Goal: Task Accomplishment & Management: Manage account settings

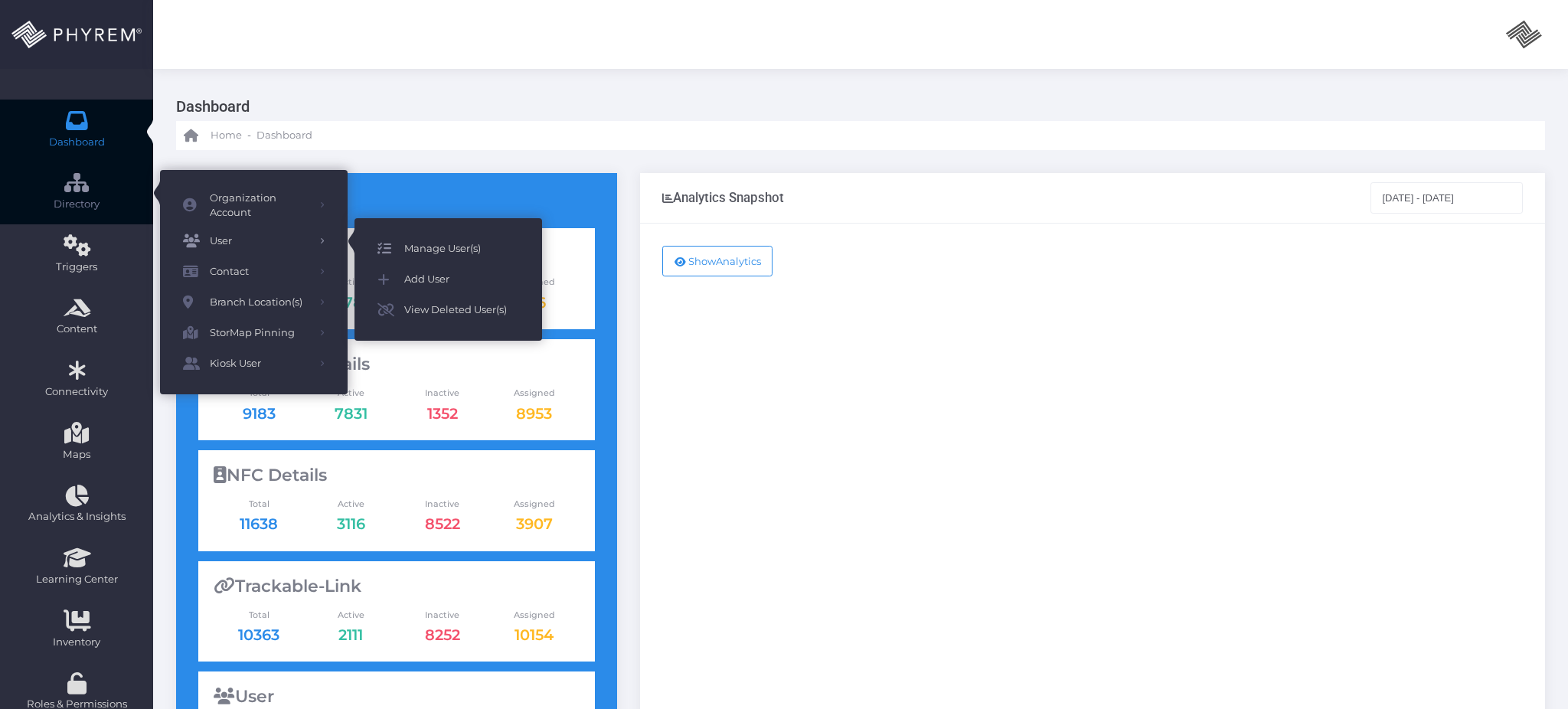
click at [425, 242] on span "Manage User(s)" at bounding box center [461, 249] width 115 height 20
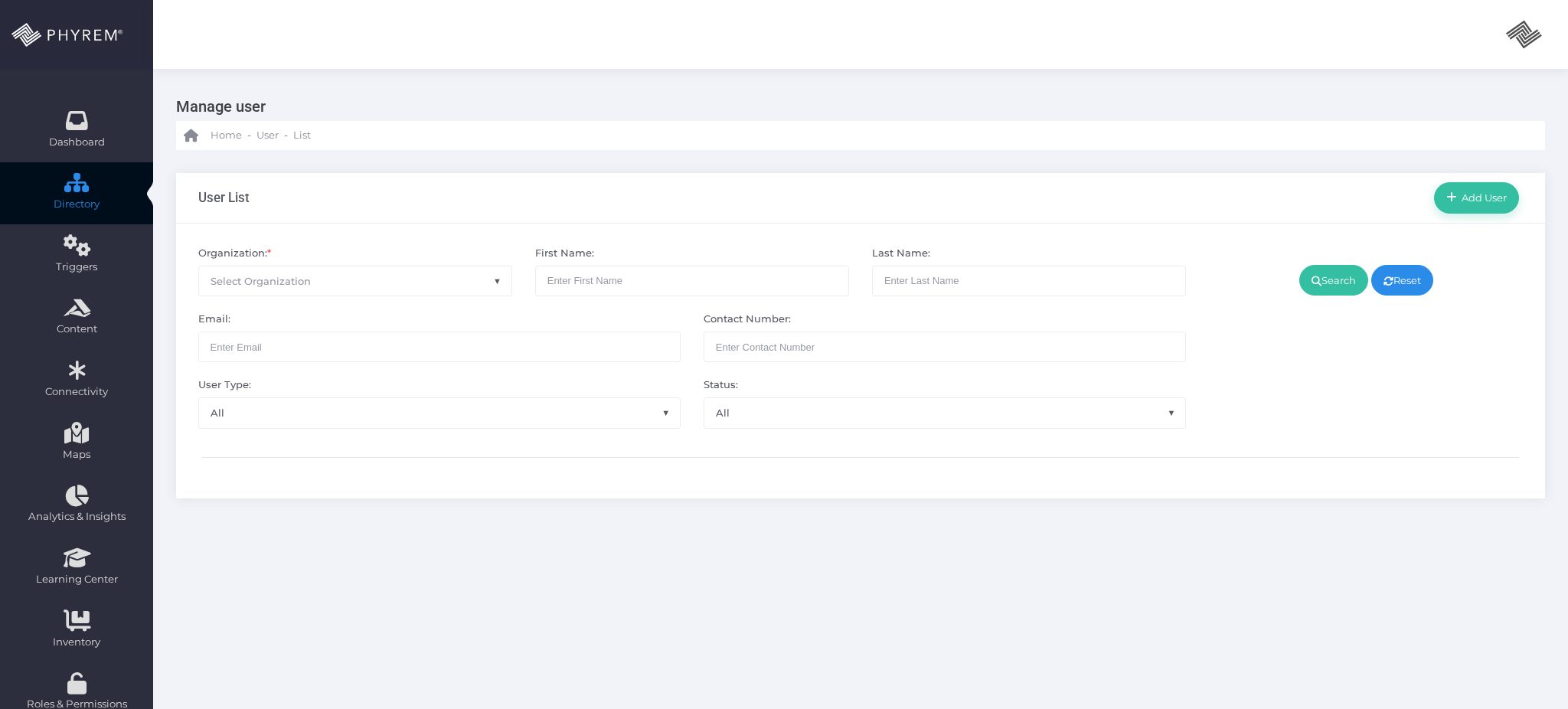
click at [417, 276] on span "Select Organization" at bounding box center [355, 281] width 312 height 29
type input "a"
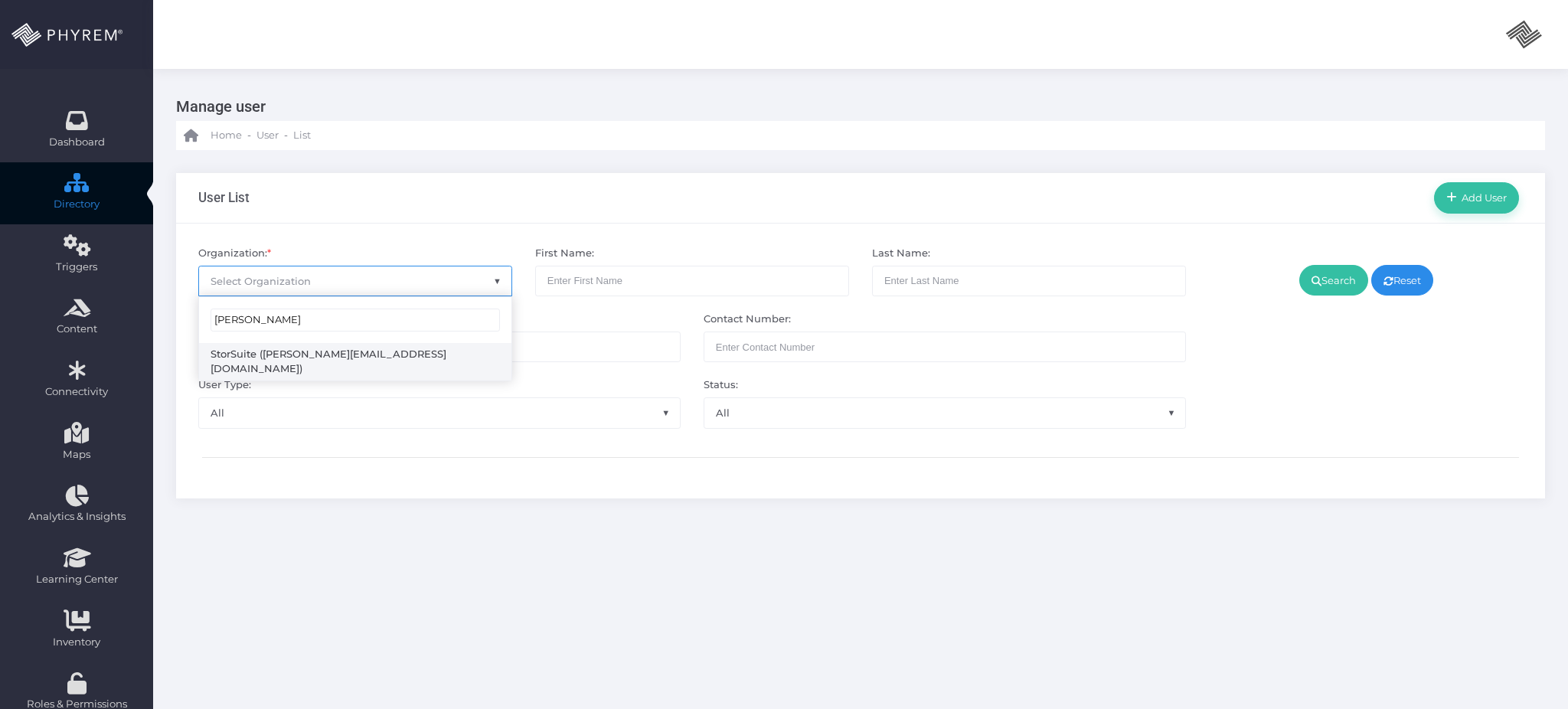
type input "[PERSON_NAME]"
drag, startPoint x: 328, startPoint y: 355, endPoint x: 393, endPoint y: 339, distance: 66.9
select select "4794"
click at [1320, 286] on link "Search" at bounding box center [1334, 280] width 69 height 31
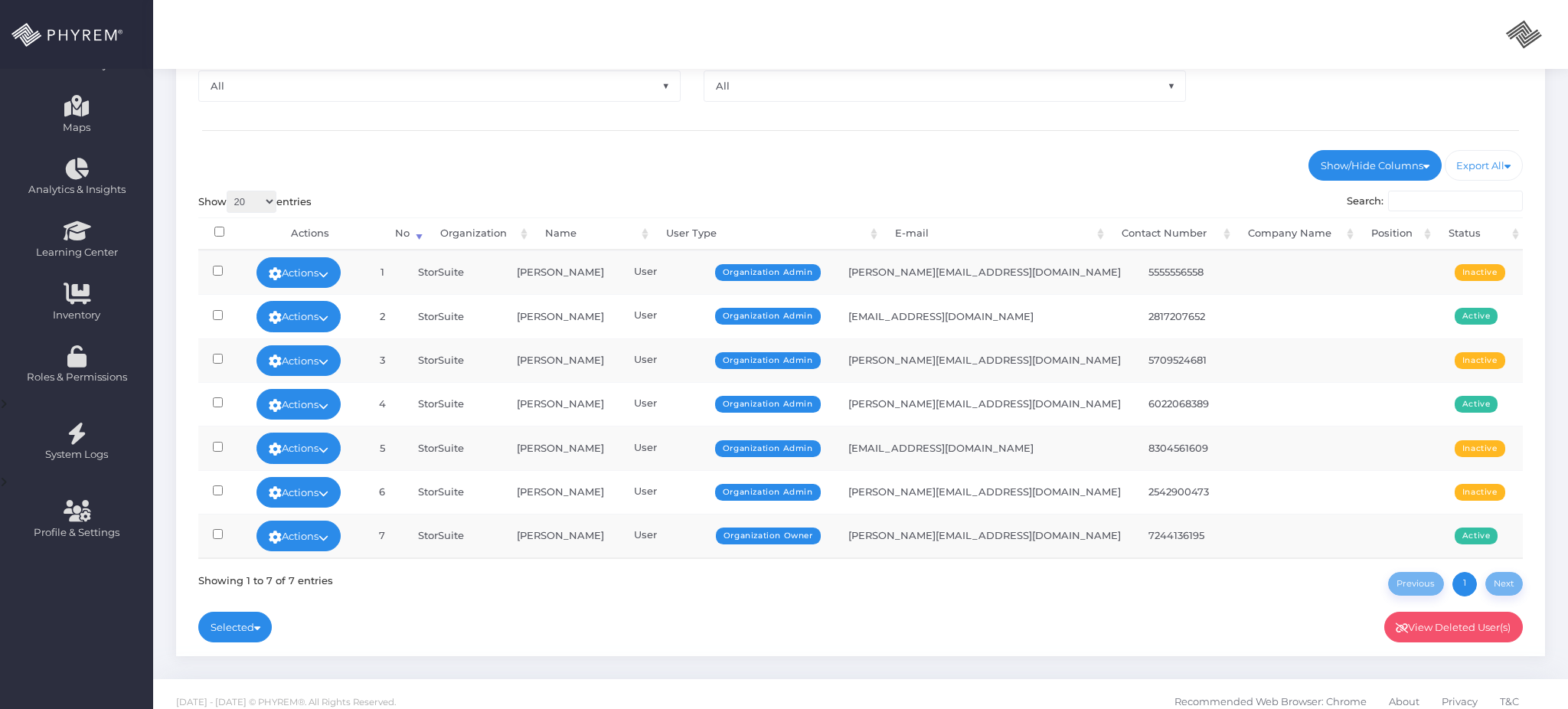
scroll to position [340, 0]
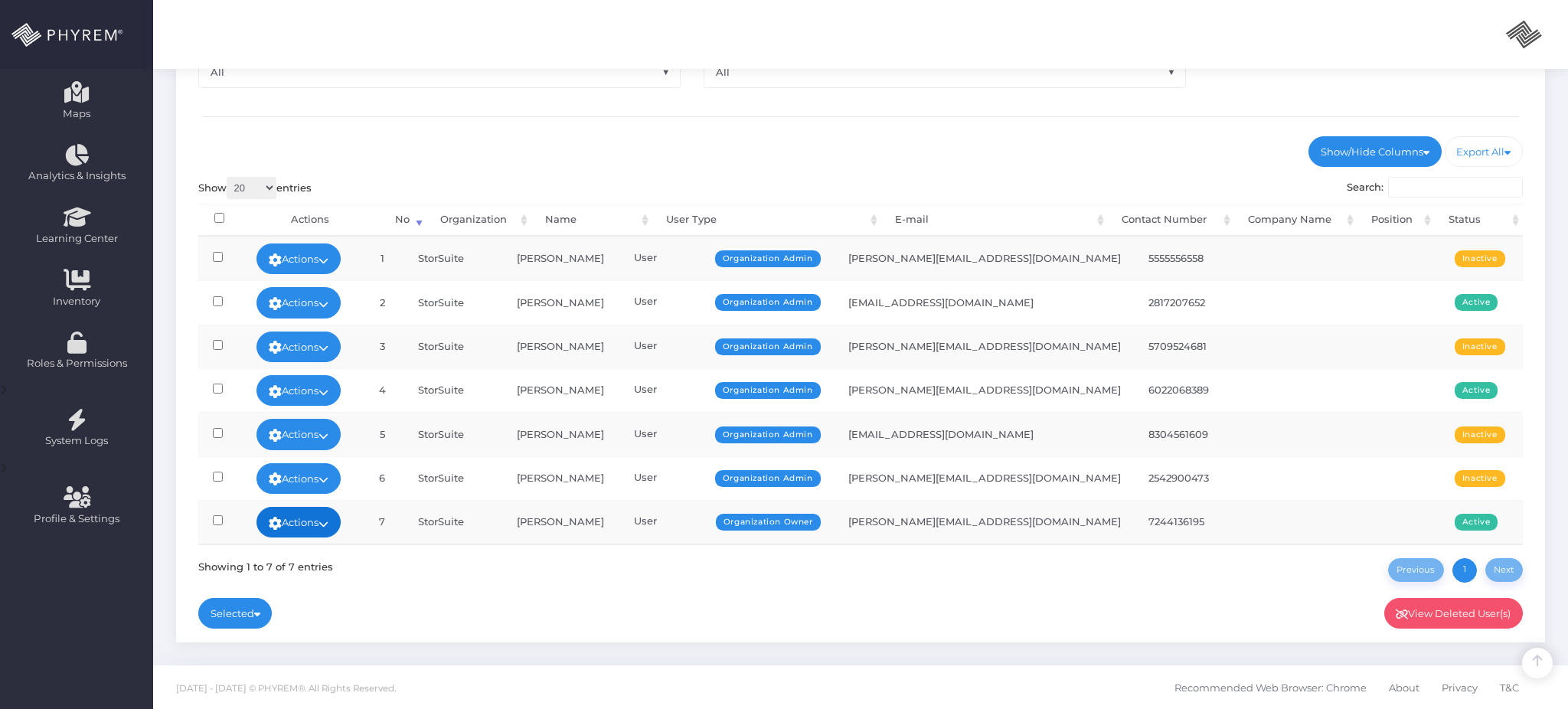
click at [328, 524] on icon at bounding box center [324, 524] width 10 height 0
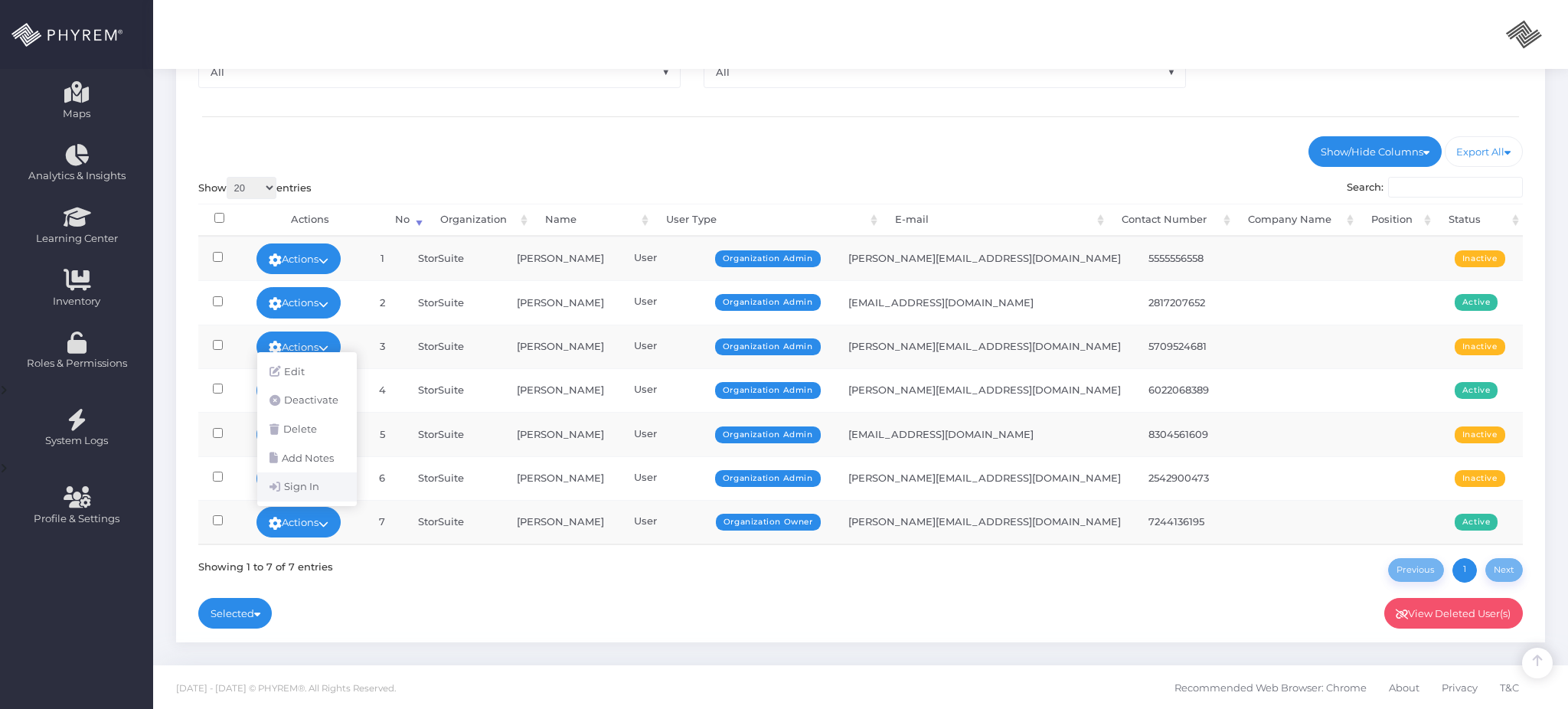
click at [329, 486] on link "Sign In" at bounding box center [307, 487] width 100 height 29
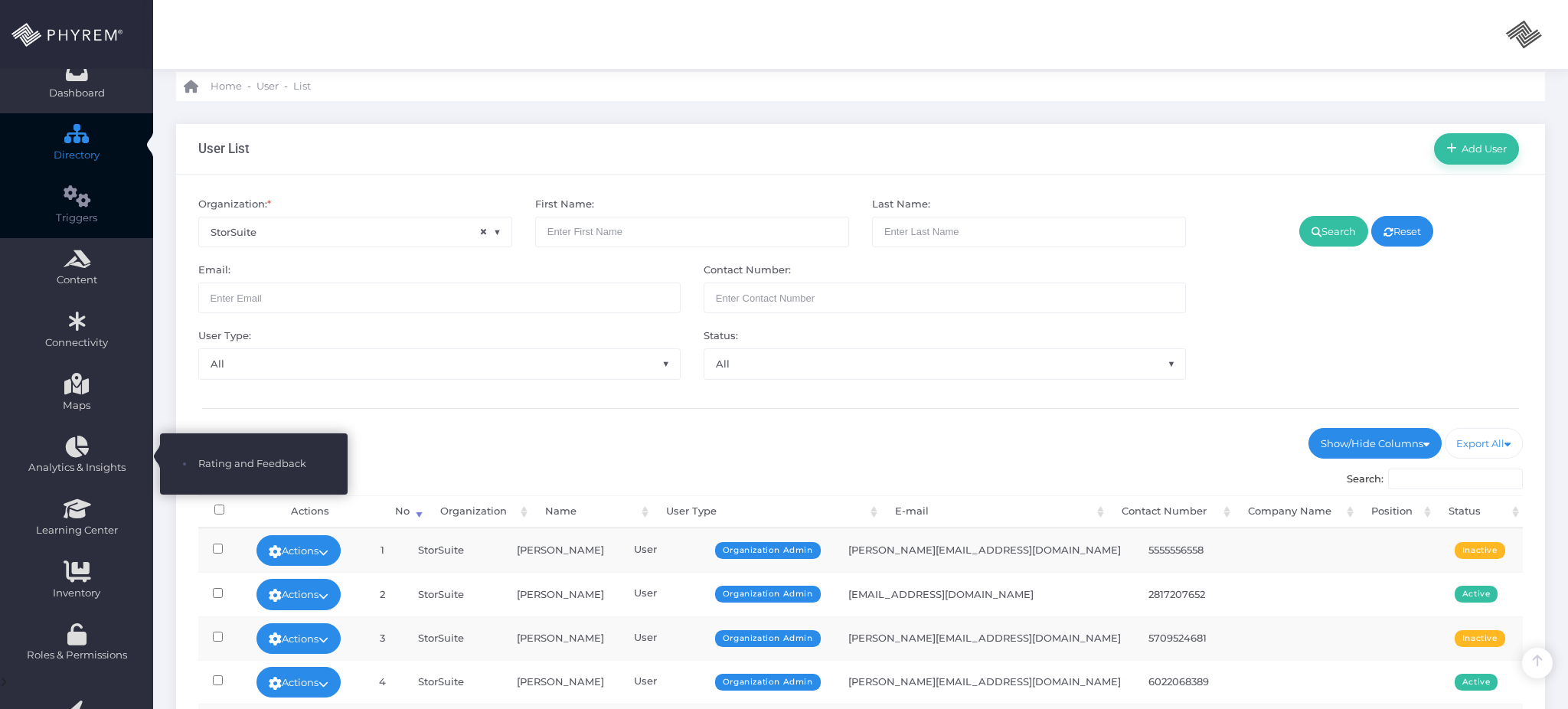
scroll to position [35, 0]
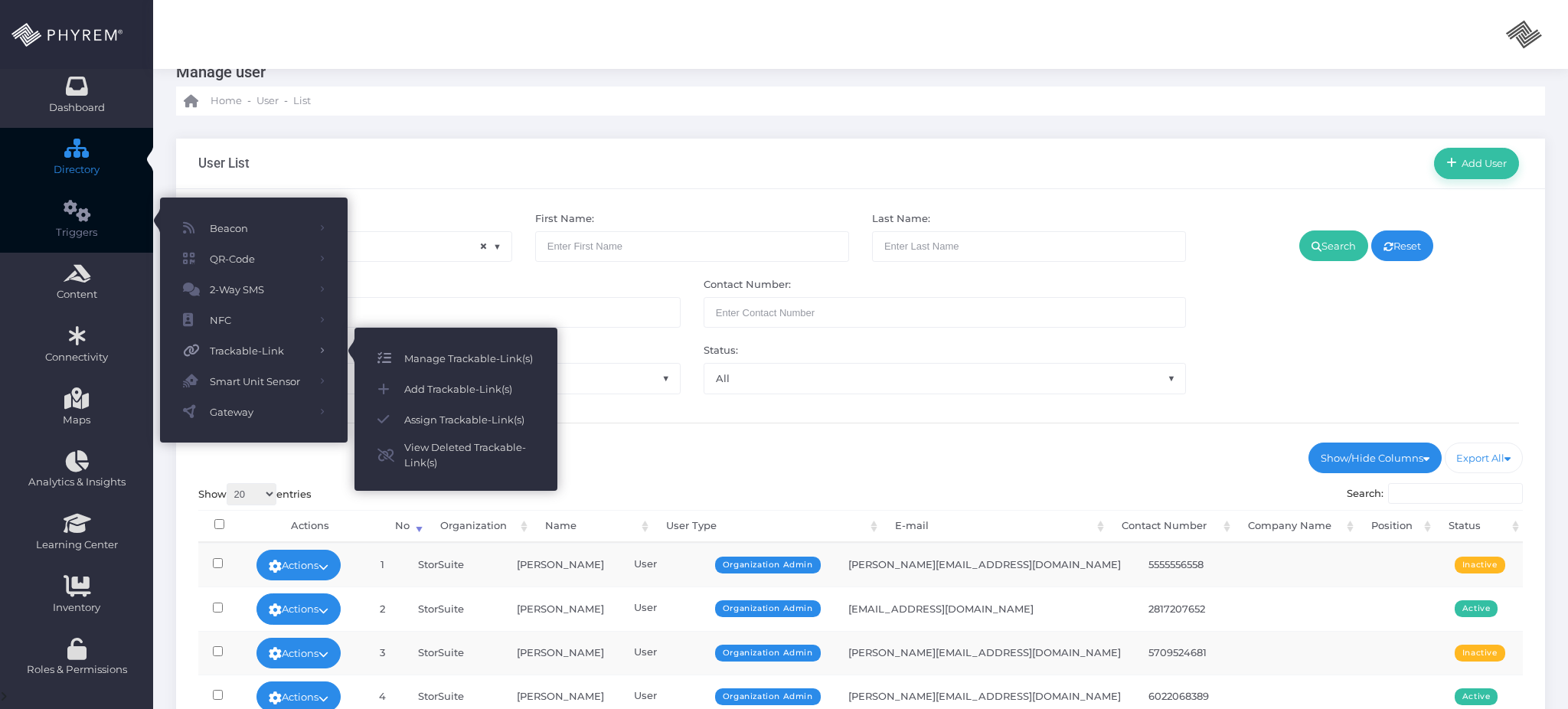
click at [426, 360] on span "Manage Trackable-Link(s)" at bounding box center [469, 358] width 130 height 20
